Goal: Information Seeking & Learning: Learn about a topic

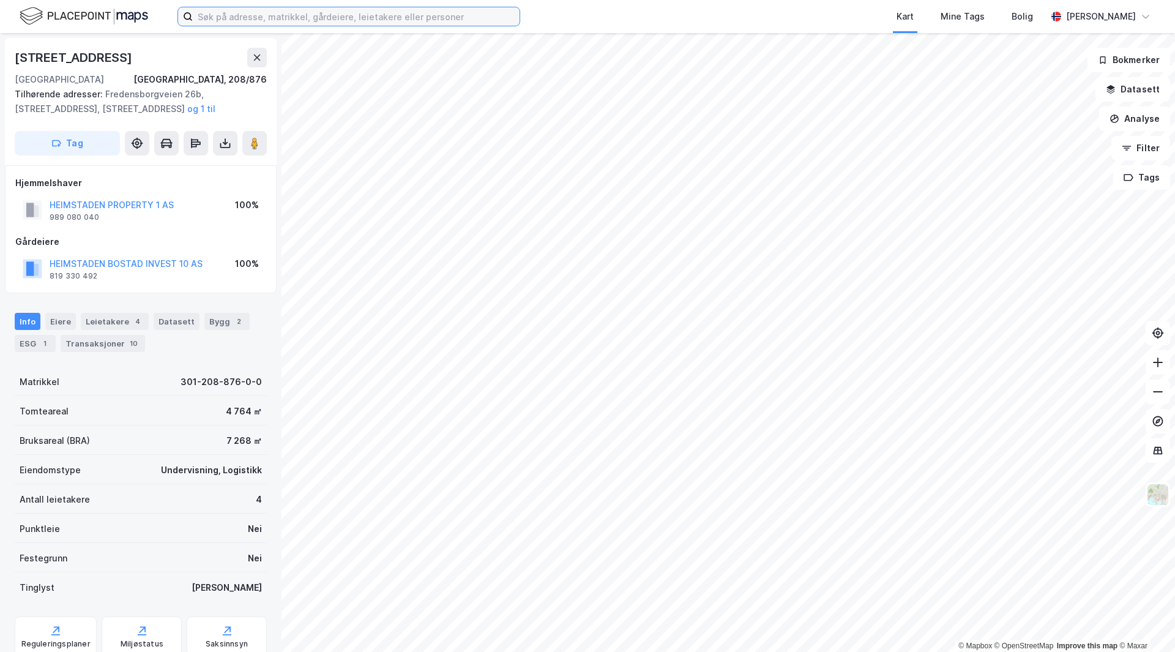
click at [298, 13] on input at bounding box center [356, 16] width 327 height 18
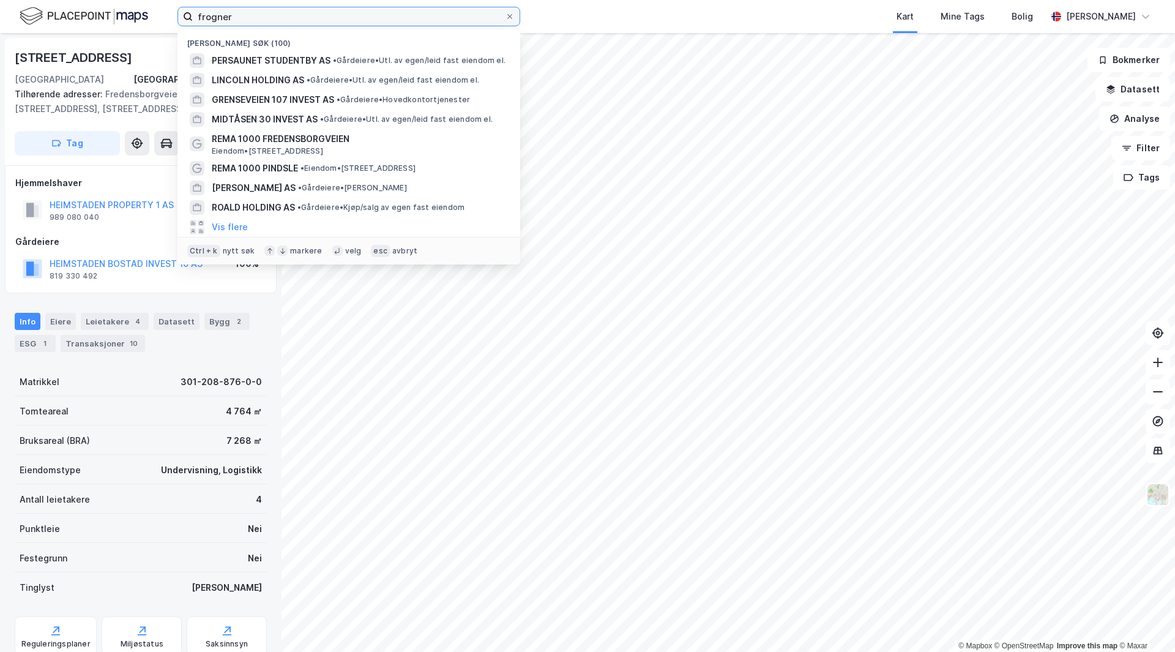
type input "frogner"
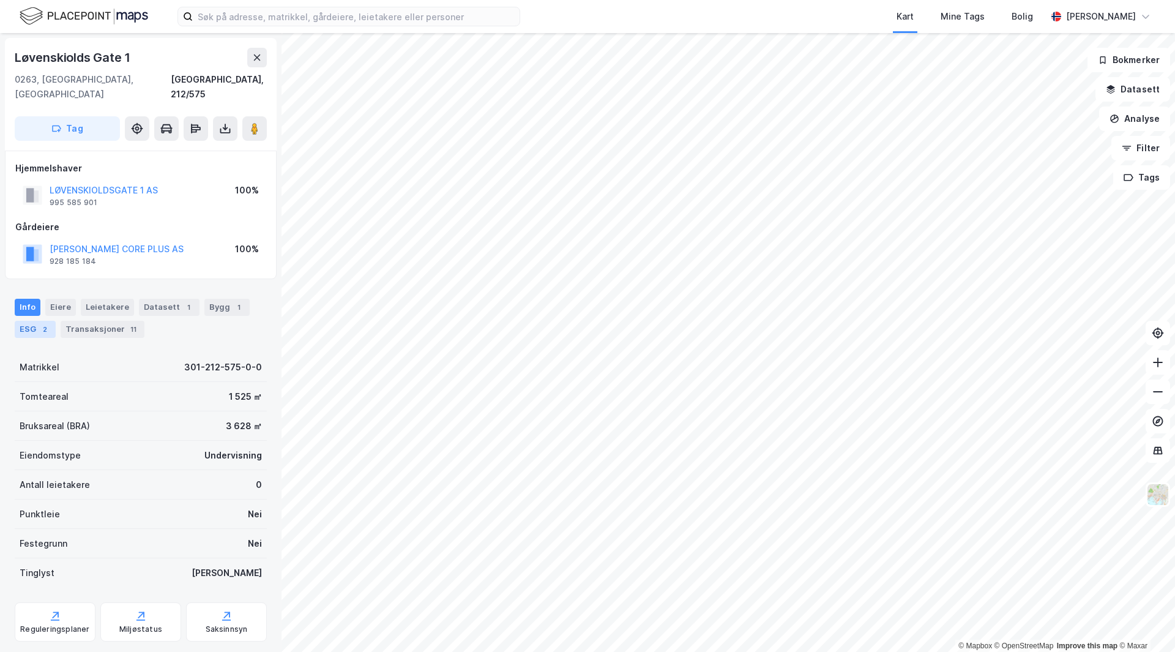
click at [33, 321] on div "ESG 2" at bounding box center [35, 329] width 41 height 17
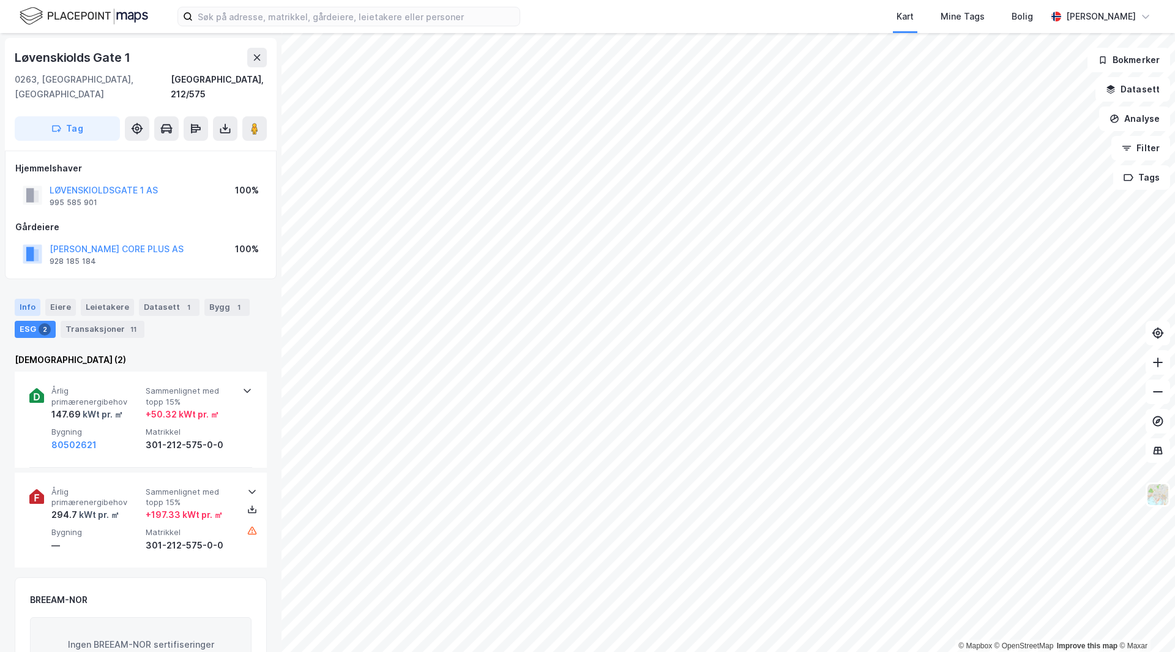
click at [30, 299] on div "Info" at bounding box center [28, 307] width 26 height 17
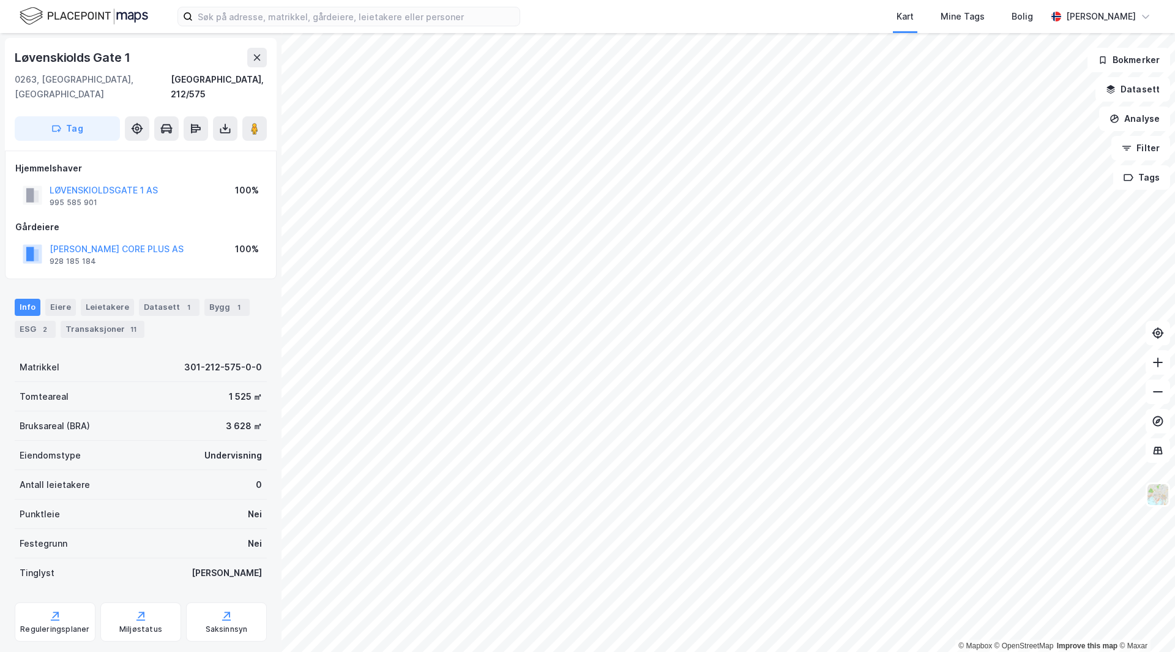
drag, startPoint x: 193, startPoint y: 395, endPoint x: 119, endPoint y: 384, distance: 74.8
click at [119, 384] on div "Tomteareal 1 525 ㎡" at bounding box center [141, 396] width 252 height 29
drag, startPoint x: 119, startPoint y: 384, endPoint x: 91, endPoint y: 563, distance: 181.3
click at [113, 384] on div "Tomteareal 1 525 ㎡" at bounding box center [141, 396] width 252 height 29
click at [65, 624] on div "Reguleringsplaner" at bounding box center [54, 629] width 69 height 10
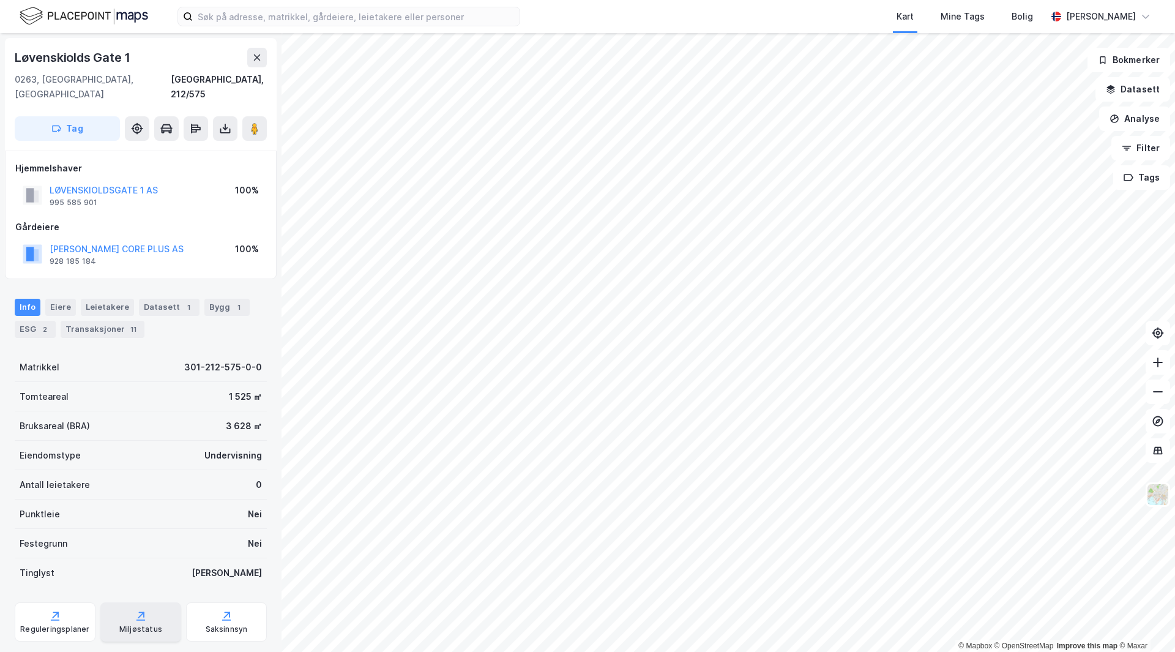
click at [145, 607] on div "Miljøstatus" at bounding box center [140, 621] width 81 height 39
click at [49, 624] on div "Reguleringsplaner" at bounding box center [54, 629] width 69 height 10
click at [211, 606] on div "Saksinnsyn" at bounding box center [226, 621] width 81 height 39
